Goal: Task Accomplishment & Management: Use online tool/utility

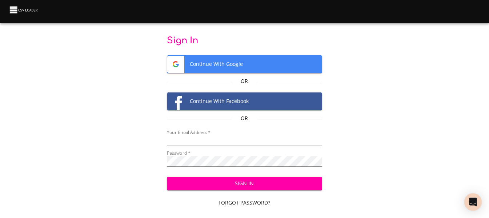
type input "cclaggett@k12.com"
click at [252, 185] on span "Sign In" at bounding box center [245, 183] width 144 height 9
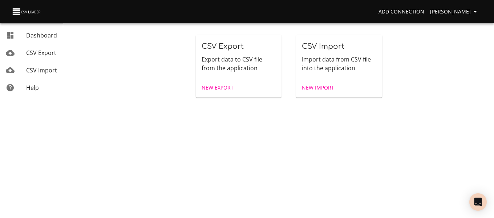
click at [319, 87] on span "New Import" at bounding box center [318, 87] width 32 height 9
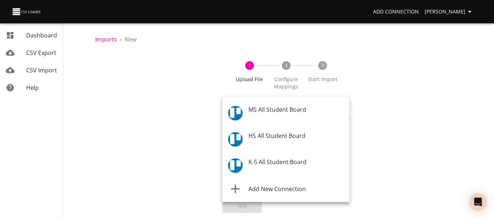
click at [240, 116] on body "Add Connection [PERSON_NAME] Dashboard CSV Export CSV Import Help Imports › New…" at bounding box center [247, 109] width 494 height 218
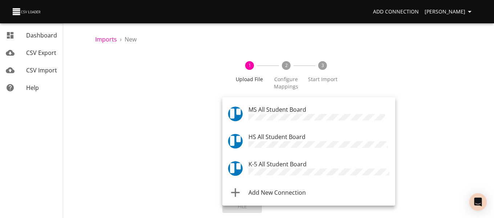
click at [246, 161] on div at bounding box center [238, 168] width 20 height 15
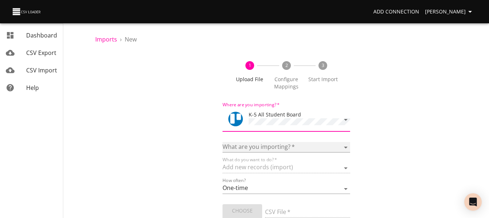
click at [243, 142] on select "Boards Cards Checkitems Checklists" at bounding box center [285, 147] width 127 height 11
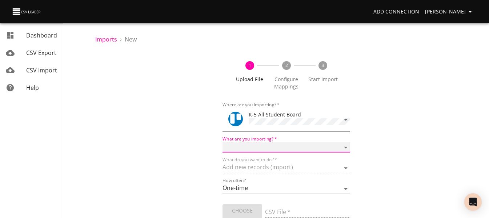
select select "cards"
click at [222, 142] on select "Boards Cards Checkitems Checklists" at bounding box center [285, 147] width 127 height 11
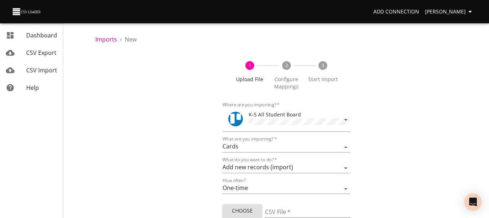
click at [159, 150] on div "1 Upload File 2 Configure Mappings 3 Start Import Where are you importing?   * …" at bounding box center [286, 152] width 382 height 200
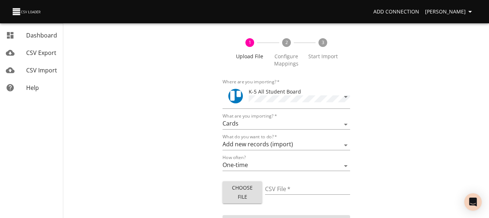
scroll to position [33, 0]
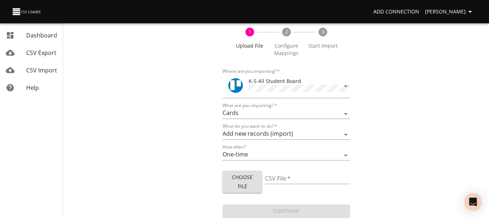
click at [239, 178] on span "Choose File" at bounding box center [242, 182] width 28 height 18
type input "ES 09292025.csv"
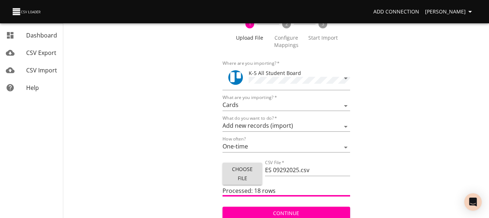
scroll to position [44, 0]
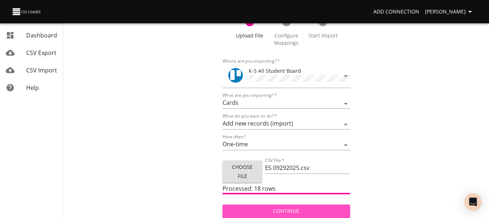
click at [298, 211] on span "Continue" at bounding box center [286, 210] width 116 height 9
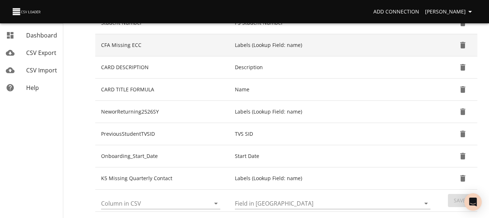
scroll to position [291, 0]
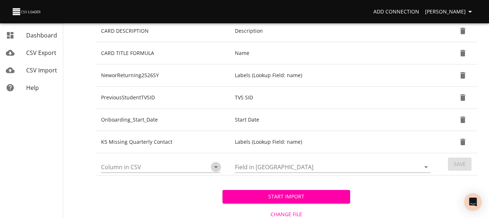
click at [216, 167] on icon "Open" at bounding box center [216, 167] width 4 height 2
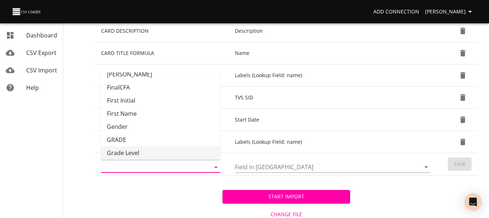
scroll to position [73, 0]
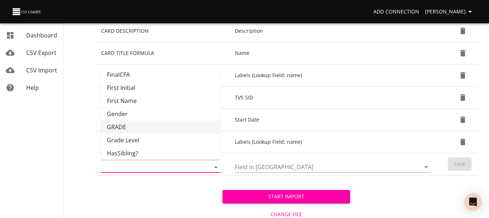
click at [165, 126] on li "GRADE" at bounding box center [160, 126] width 119 height 13
type input "GRADE"
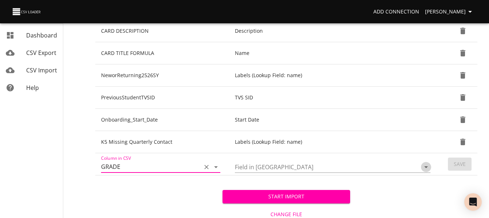
click at [426, 168] on icon "Open" at bounding box center [425, 166] width 9 height 9
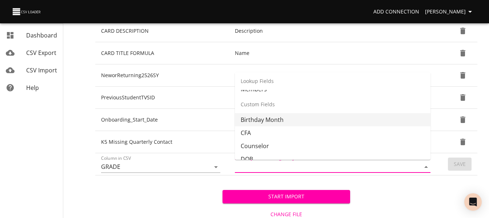
scroll to position [182, 0]
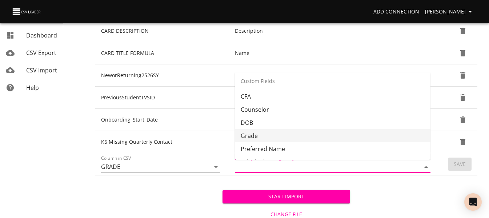
click at [369, 134] on li "Grade" at bounding box center [332, 135] width 195 height 13
type input "Grade"
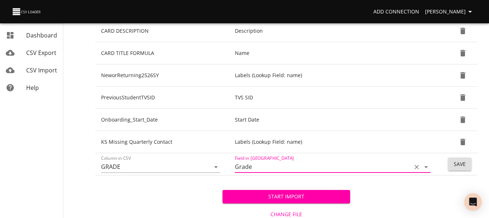
click at [452, 162] on button "Save" at bounding box center [460, 163] width 24 height 13
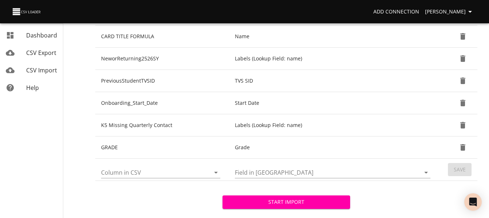
scroll to position [335, 0]
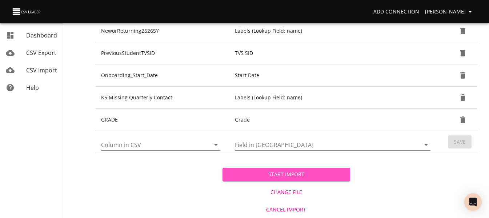
click at [307, 175] on span "Start Import" at bounding box center [286, 174] width 116 height 9
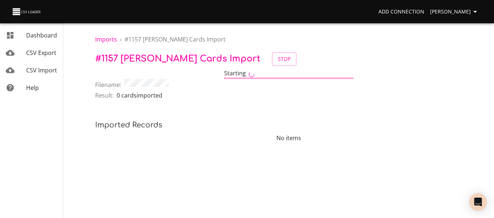
click at [37, 68] on span "CSV Import" at bounding box center [41, 70] width 31 height 8
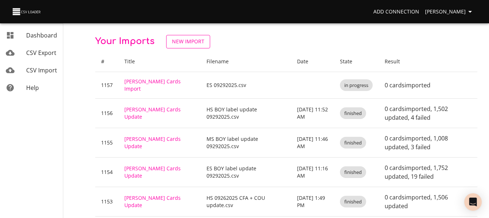
click at [187, 36] on link "New Import" at bounding box center [188, 41] width 44 height 13
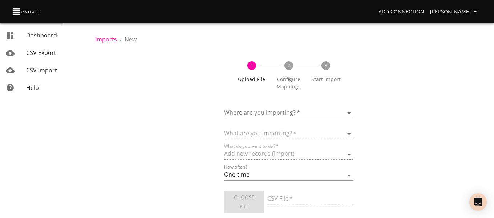
click at [276, 117] on body "Add Connection [PERSON_NAME] Dashboard CSV Export CSV Import Help Imports › New…" at bounding box center [247, 109] width 494 height 218
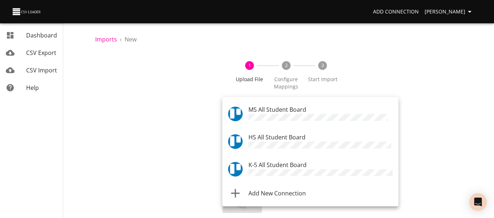
click at [273, 110] on span "MS All Student Board" at bounding box center [278, 109] width 58 height 8
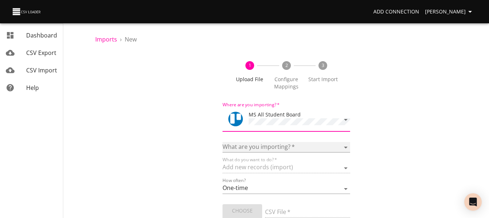
click at [266, 147] on select "Boards Cards Checkitems Checklists" at bounding box center [285, 147] width 127 height 11
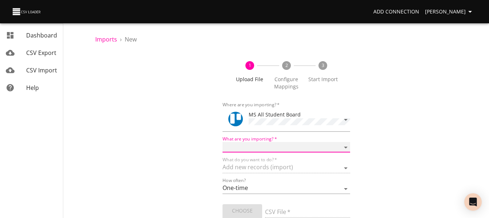
select select "cards"
click at [222, 142] on select "Boards Cards Checkitems Checklists" at bounding box center [285, 147] width 127 height 11
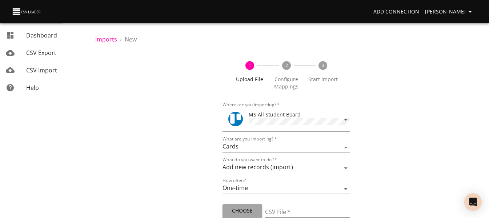
click at [242, 209] on span "Choose File" at bounding box center [242, 215] width 28 height 18
type input "MS 09292025.csv"
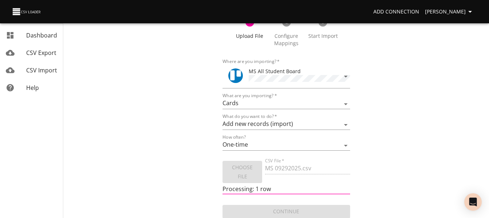
scroll to position [44, 0]
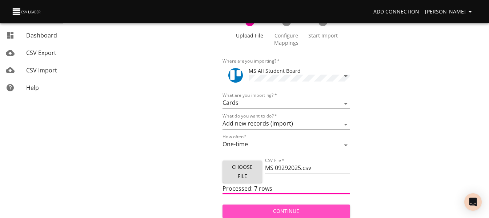
click at [279, 209] on span "Continue" at bounding box center [286, 210] width 116 height 9
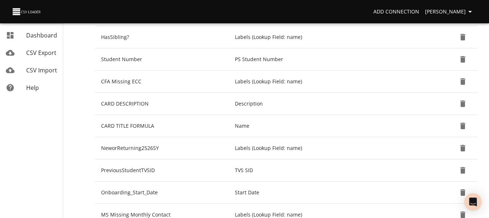
scroll to position [254, 0]
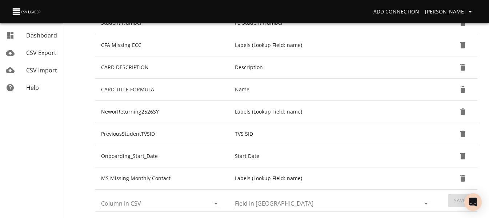
click at [215, 203] on icon "Open" at bounding box center [216, 203] width 4 height 2
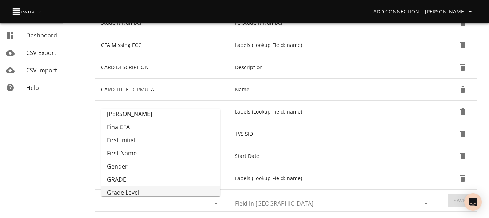
scroll to position [73, 0]
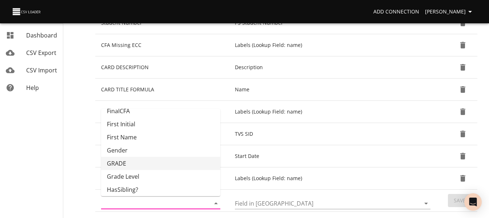
click at [156, 159] on li "GRADE" at bounding box center [160, 163] width 119 height 13
type input "GRADE"
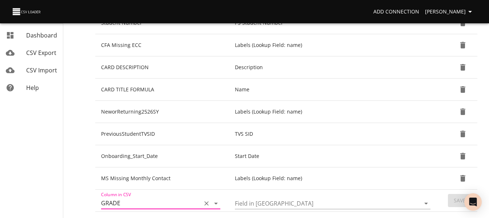
click at [427, 203] on icon "Open" at bounding box center [425, 203] width 9 height 9
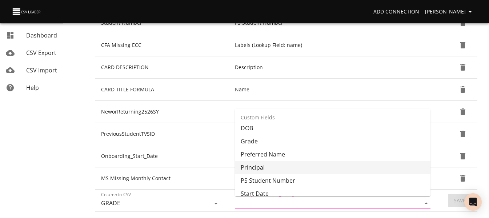
scroll to position [196, 0]
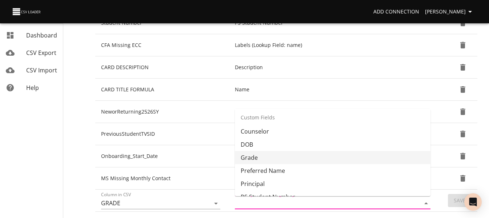
click at [335, 157] on li "Grade" at bounding box center [332, 157] width 195 height 13
type input "Grade"
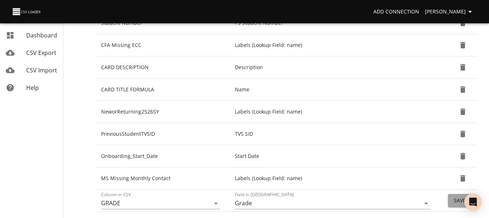
click at [457, 197] on span "Save" at bounding box center [459, 200] width 12 height 9
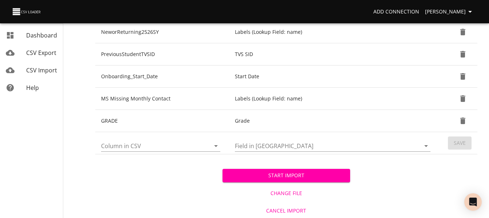
scroll to position [335, 0]
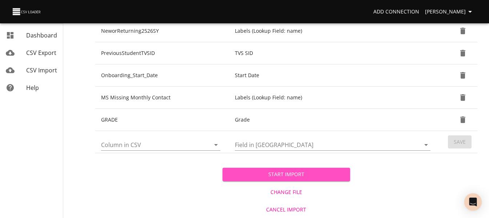
click at [256, 179] on button "Start Import" at bounding box center [285, 173] width 127 height 13
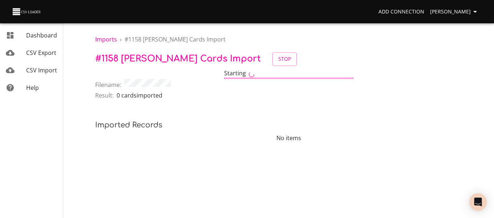
click at [36, 68] on span "CSV Import" at bounding box center [41, 70] width 31 height 8
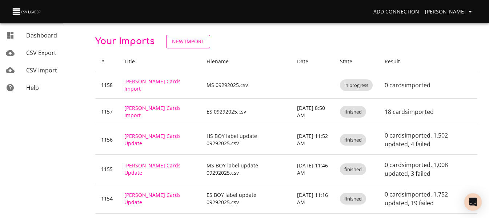
click at [189, 38] on span "New Import" at bounding box center [188, 41] width 32 height 9
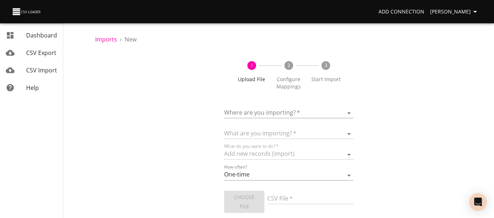
click at [255, 109] on body "Add Connection [PERSON_NAME] Dashboard CSV Export CSV Import Help Imports › New…" at bounding box center [247, 109] width 494 height 218
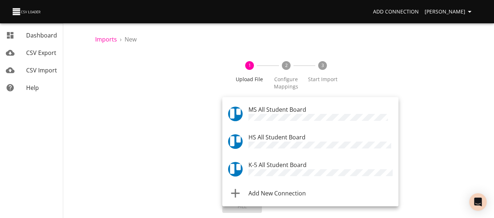
click at [262, 128] on li "HS All Student Board" at bounding box center [310, 142] width 176 height 28
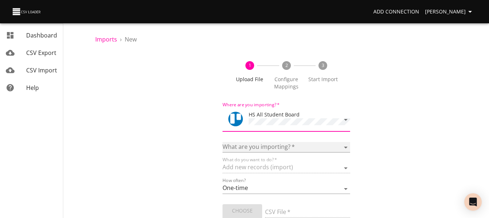
click at [264, 144] on select "Boards Cards Checkitems Checklists" at bounding box center [285, 147] width 127 height 11
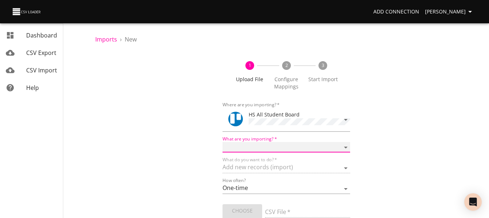
select select "cards"
click at [222, 142] on select "Boards Cards Checkitems Checklists" at bounding box center [285, 147] width 127 height 11
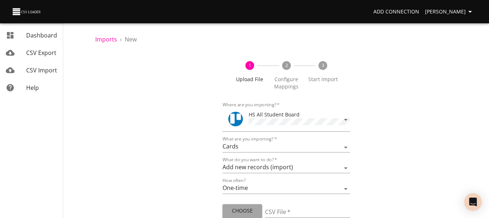
click at [249, 207] on span "Choose File" at bounding box center [242, 215] width 28 height 18
type input "HS 09292025.csv"
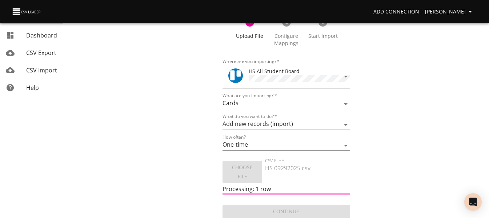
scroll to position [44, 0]
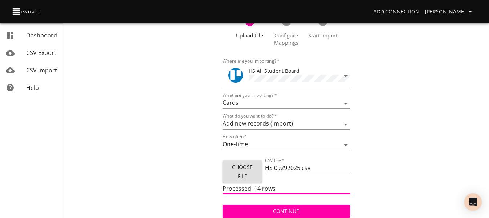
click at [305, 204] on button "Continue" at bounding box center [285, 210] width 127 height 13
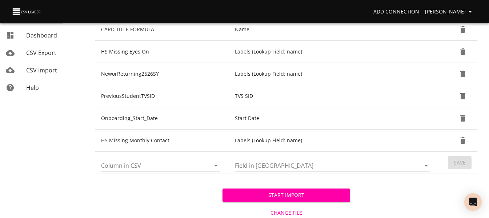
scroll to position [327, 0]
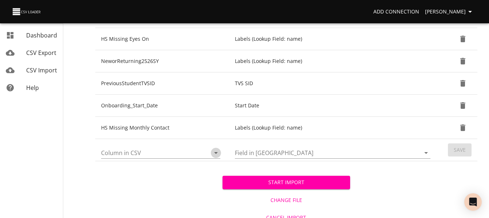
click at [217, 152] on icon "Open" at bounding box center [215, 152] width 9 height 9
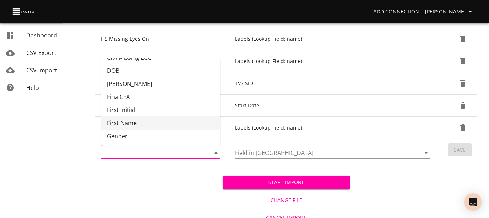
scroll to position [73, 0]
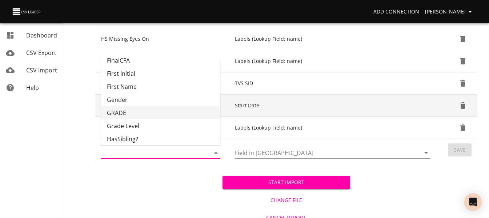
click at [156, 115] on li "GRADE" at bounding box center [160, 112] width 119 height 13
type input "GRADE"
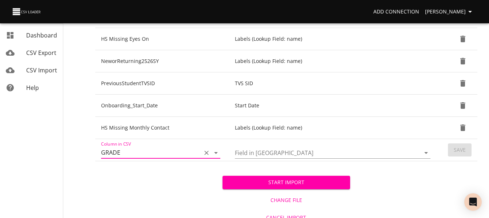
click at [427, 156] on icon "Open" at bounding box center [425, 152] width 9 height 9
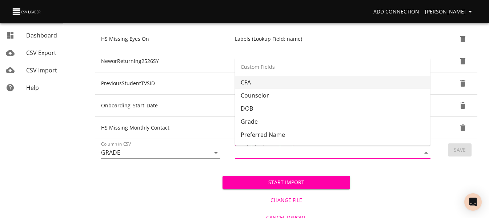
scroll to position [218, 0]
click at [352, 89] on li "Grade" at bounding box center [332, 84] width 195 height 13
type input "Grade"
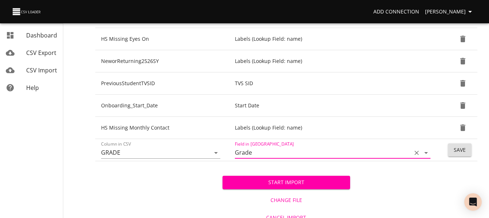
click at [452, 153] on button "Save" at bounding box center [460, 149] width 24 height 13
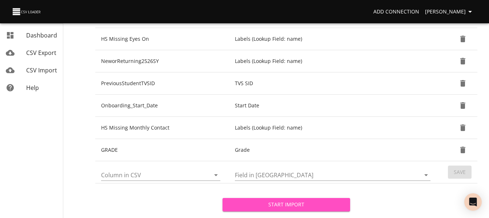
click at [267, 199] on button "Start Import" at bounding box center [285, 204] width 127 height 13
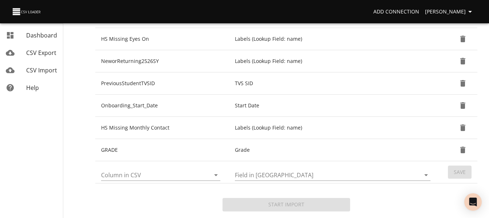
click at [49, 72] on span "CSV Import" at bounding box center [41, 70] width 31 height 8
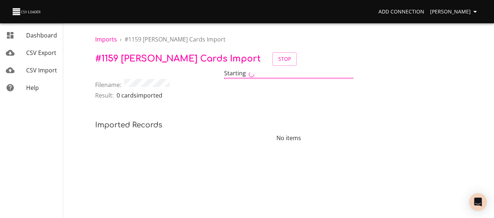
click at [33, 70] on span "CSV Import" at bounding box center [41, 70] width 31 height 8
